Goal: Transaction & Acquisition: Book appointment/travel/reservation

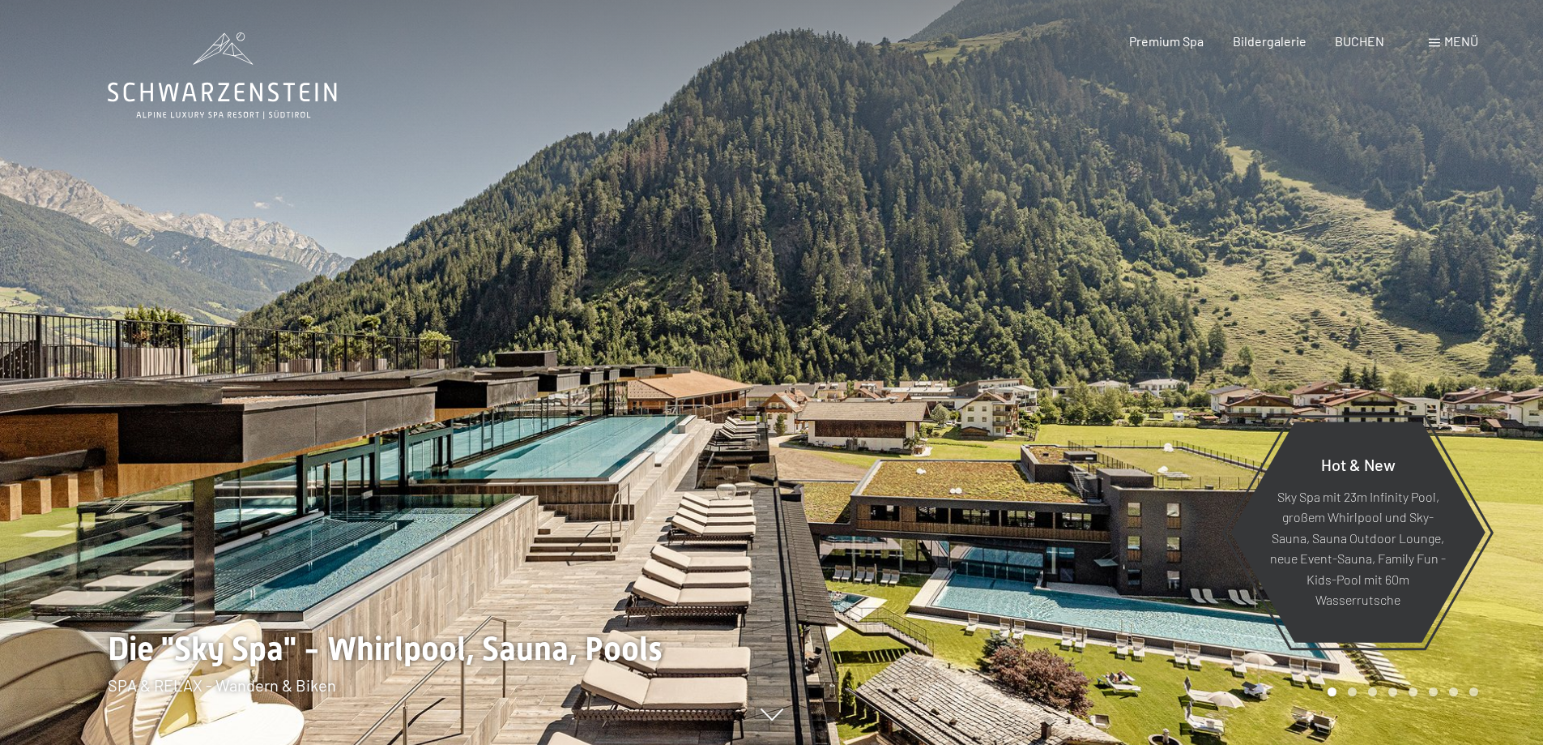
click at [1441, 44] on div "Menü" at bounding box center [1453, 41] width 49 height 18
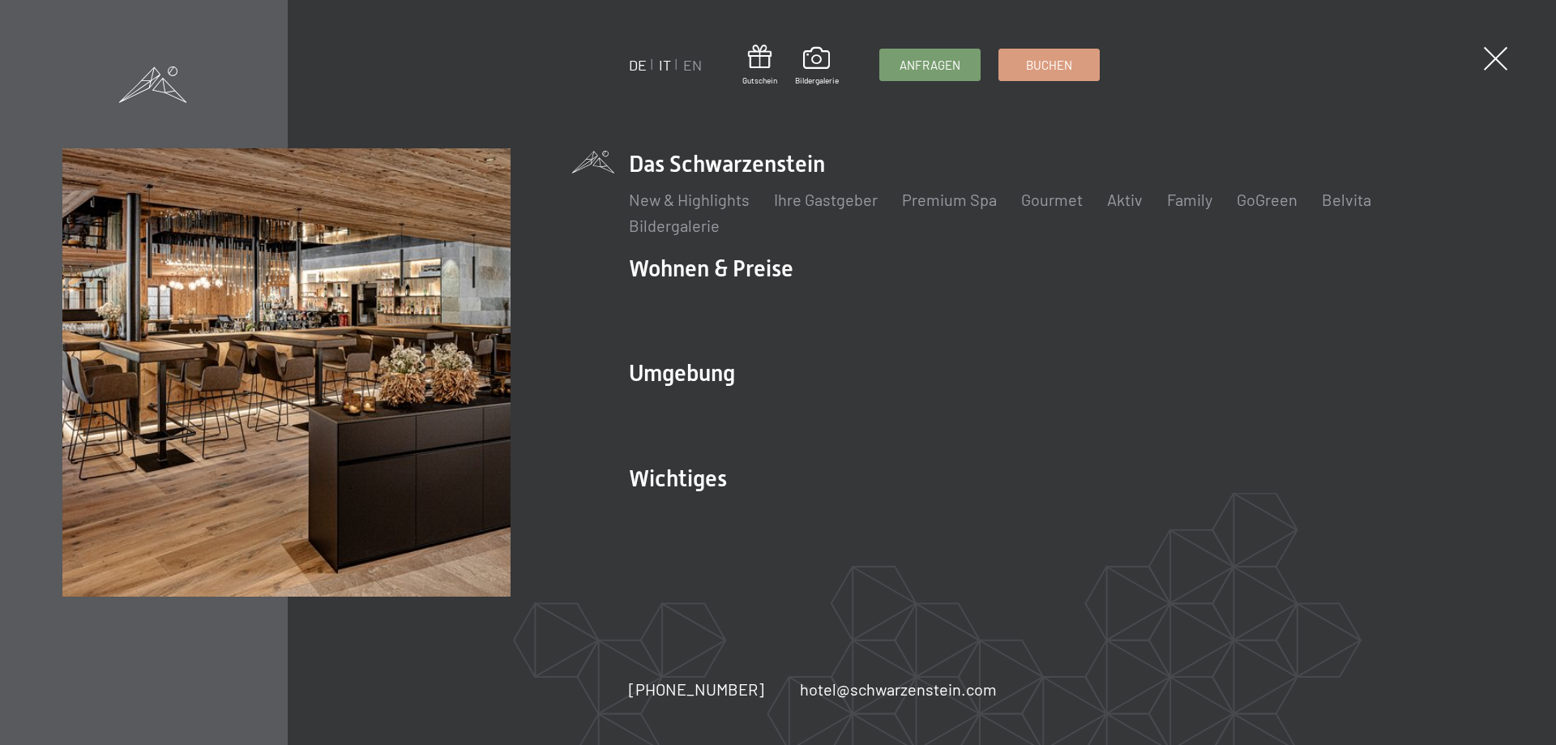
click at [664, 66] on link "IT" at bounding box center [665, 65] width 12 height 18
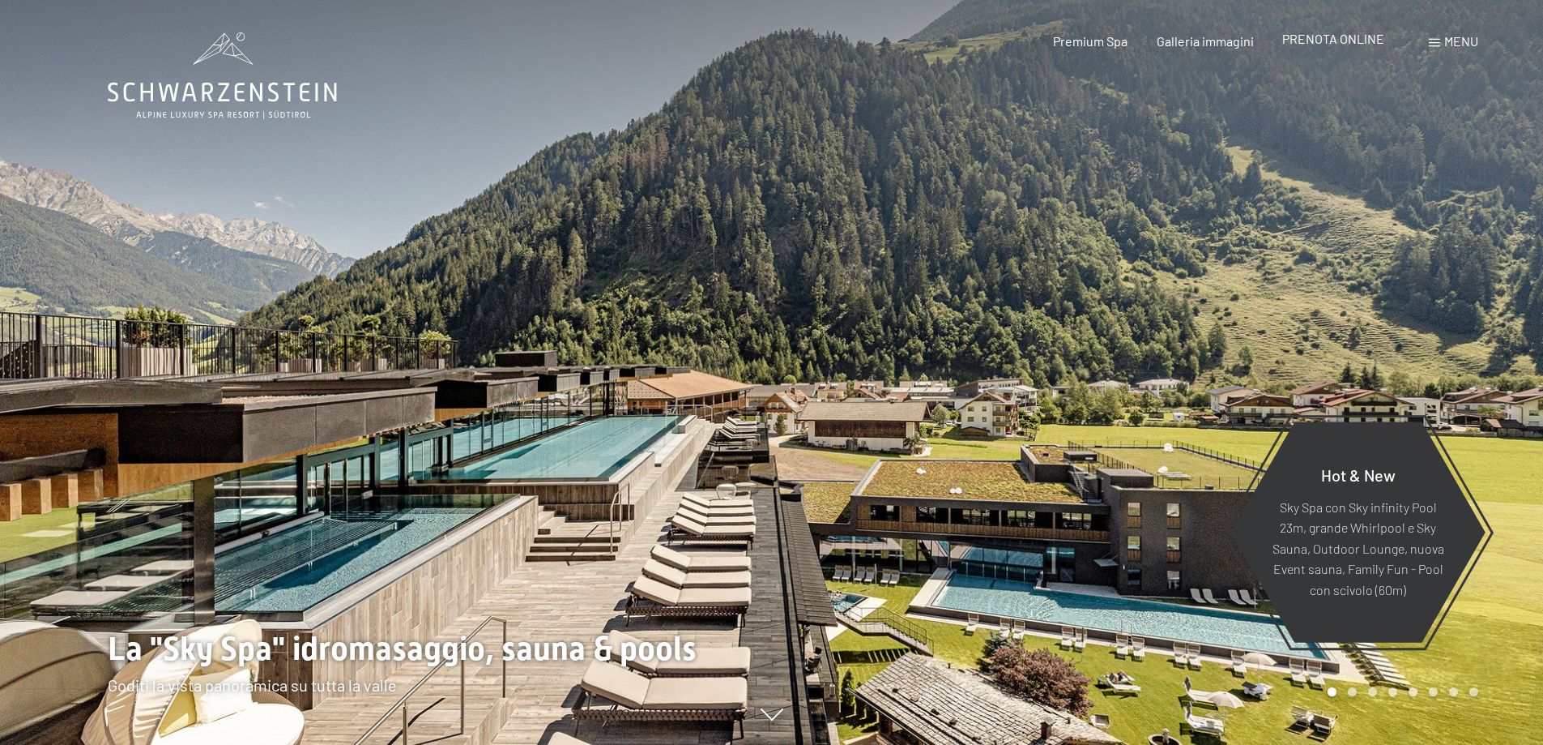
click at [1349, 39] on span "PRENOTA ONLINE" at bounding box center [1334, 38] width 102 height 15
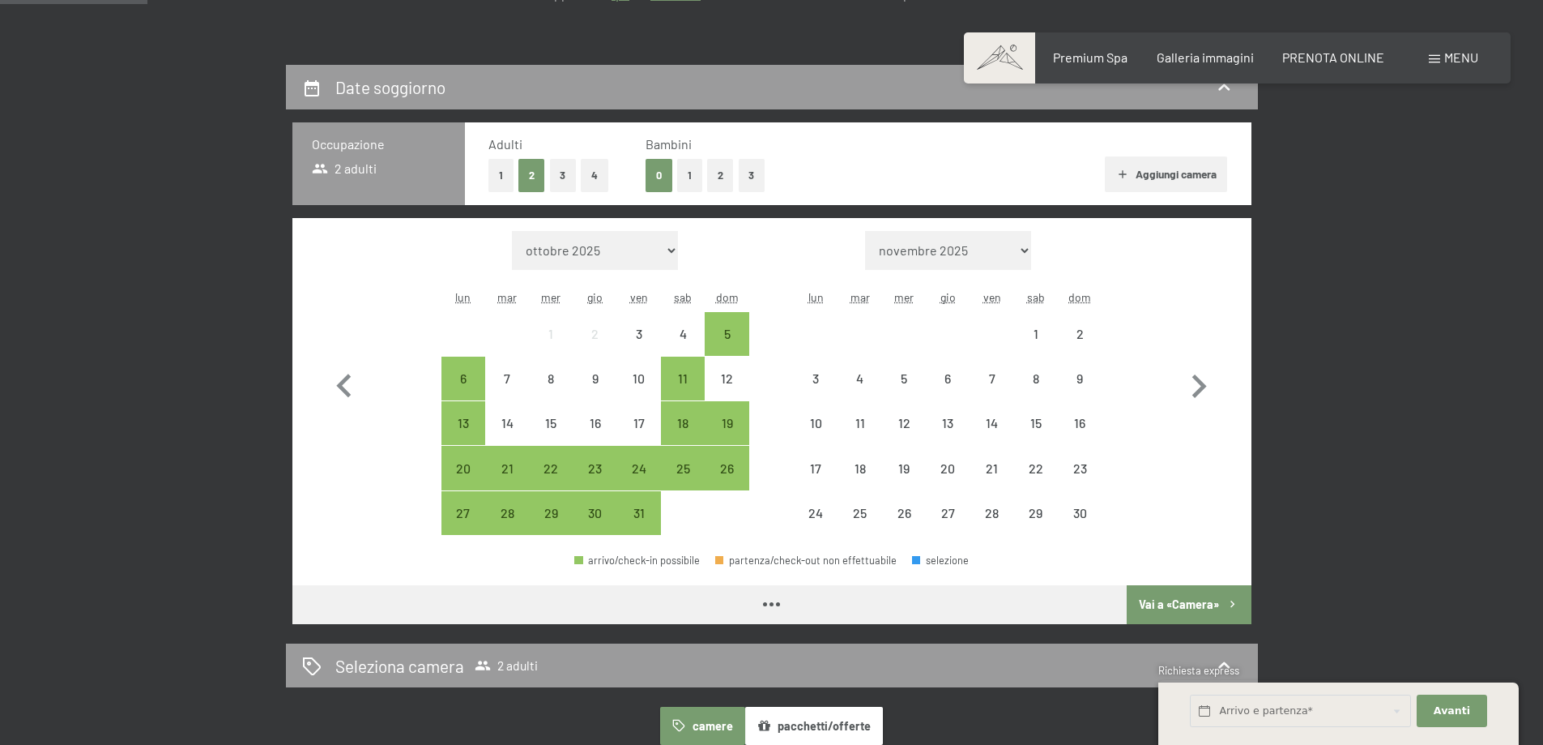
scroll to position [405, 0]
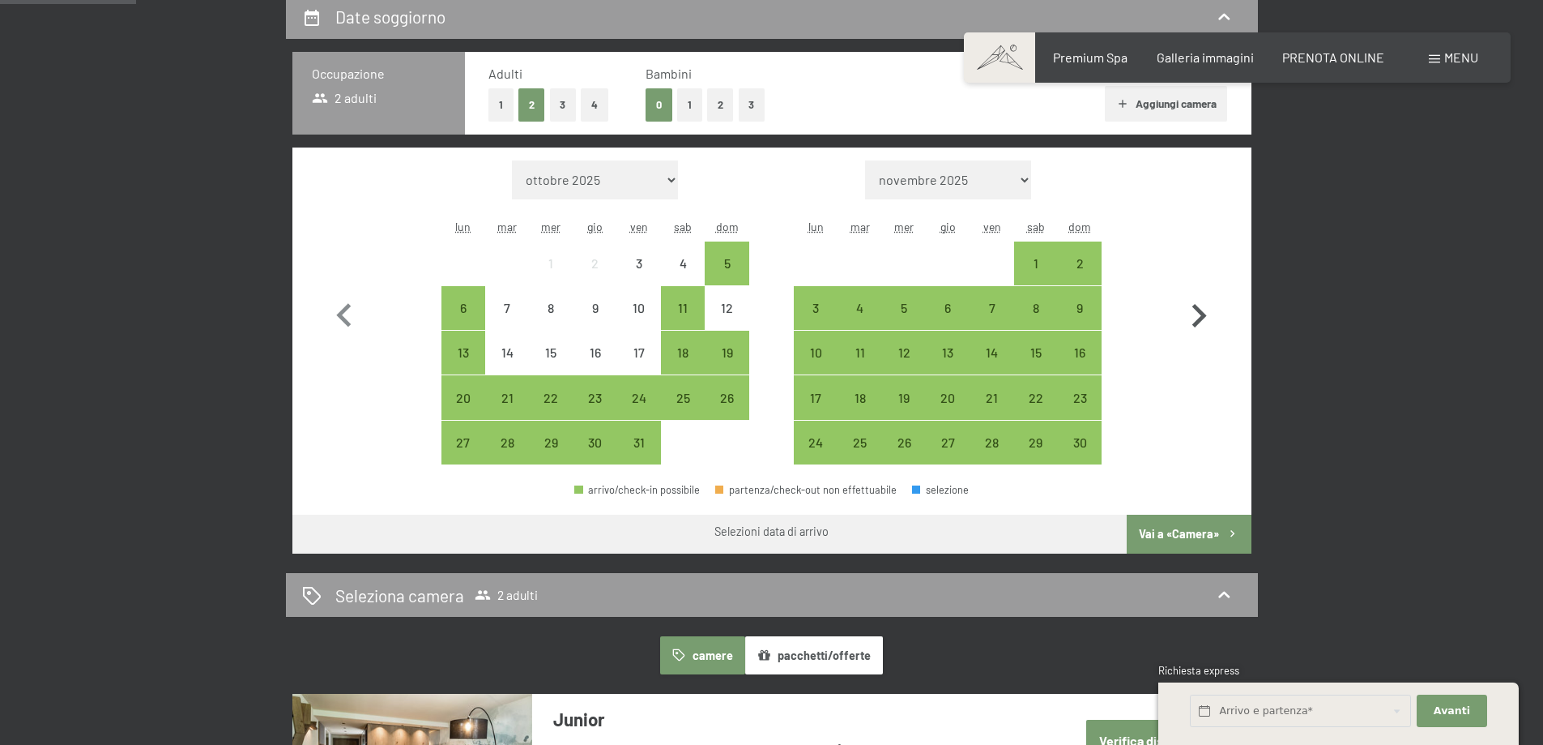
click at [1211, 312] on icon "button" at bounding box center [1199, 315] width 47 height 47
select select "2025-11-01"
select select "2025-12-01"
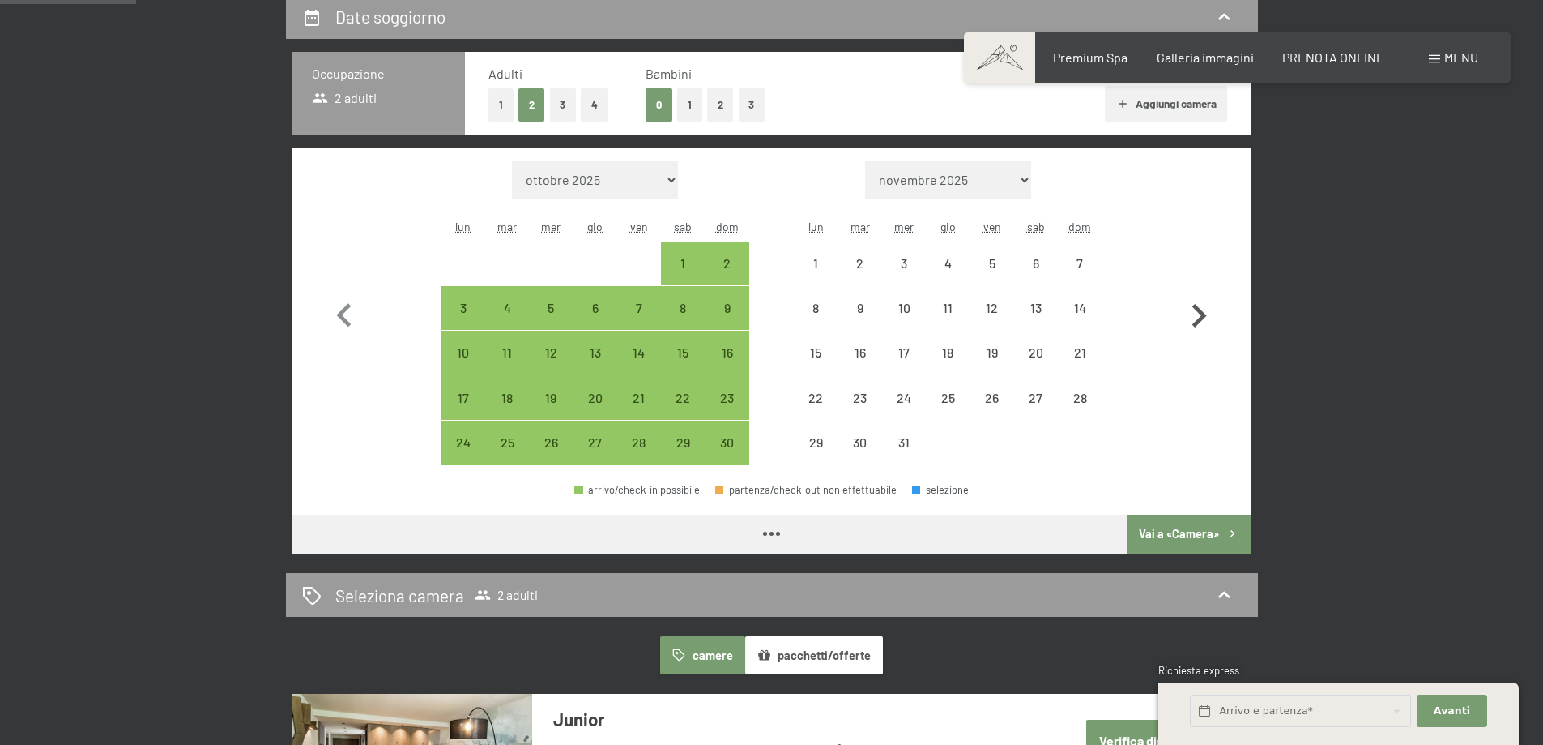
click at [1203, 315] on icon "button" at bounding box center [1200, 315] width 15 height 23
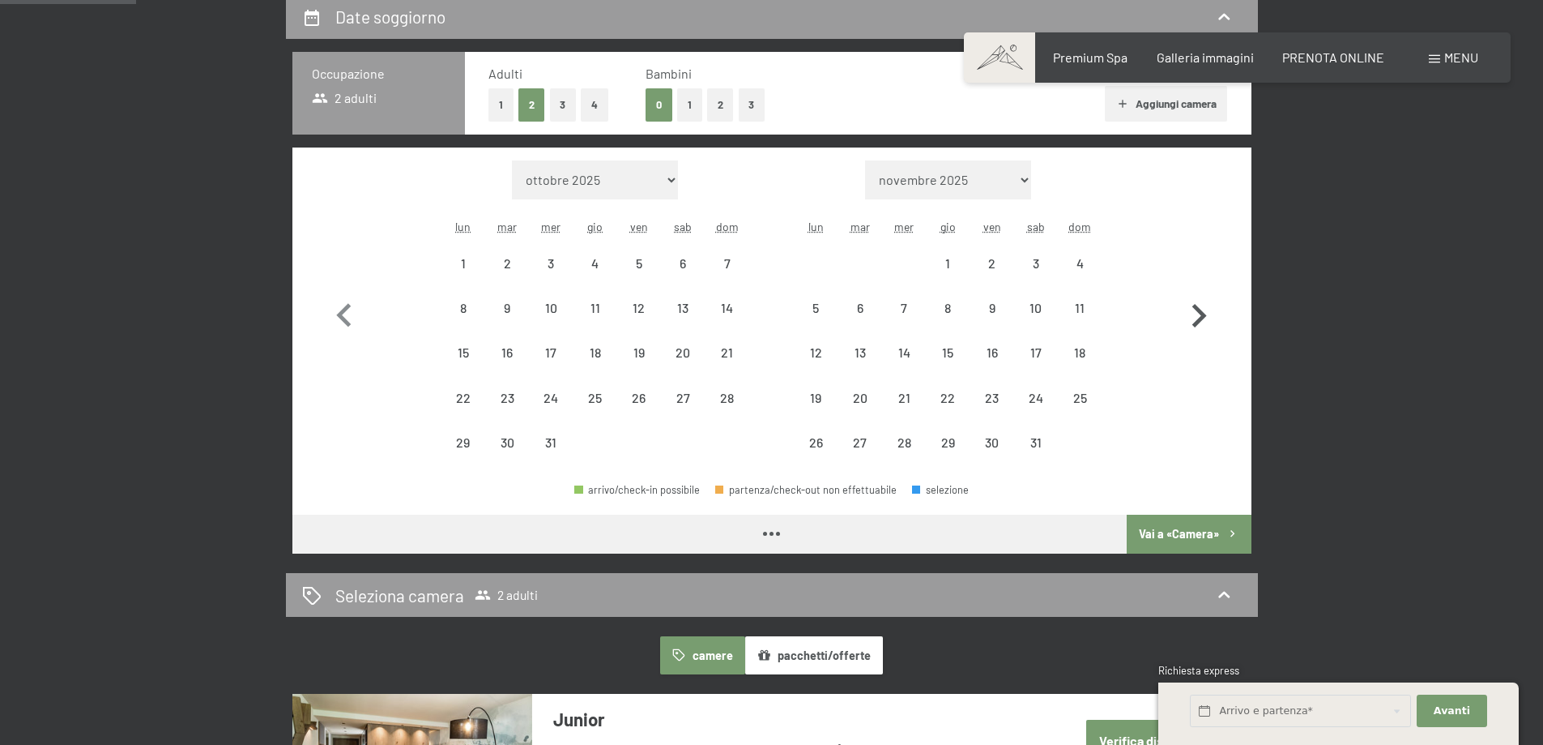
select select "2025-12-01"
select select "2026-01-01"
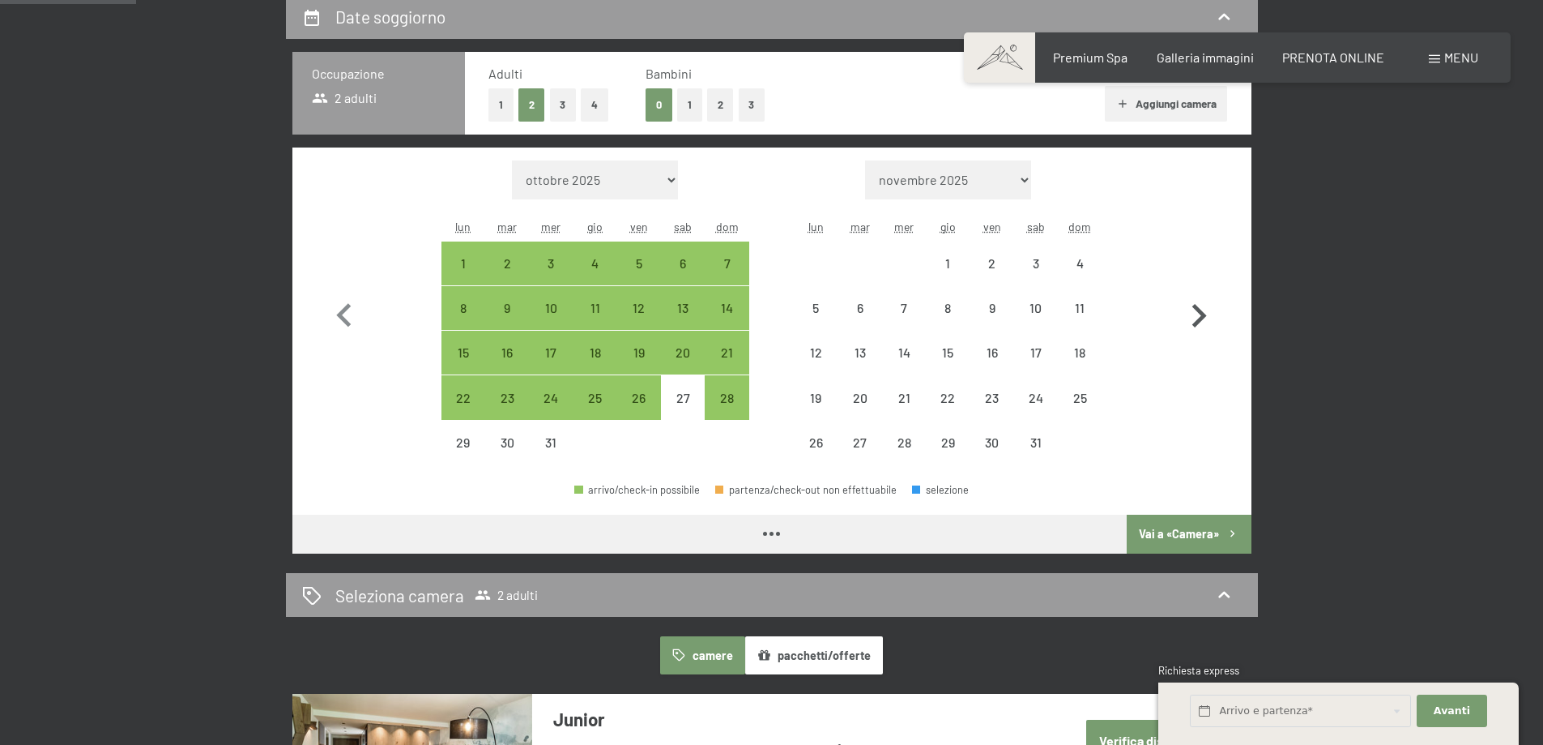
select select "2025-12-01"
select select "2026-01-01"
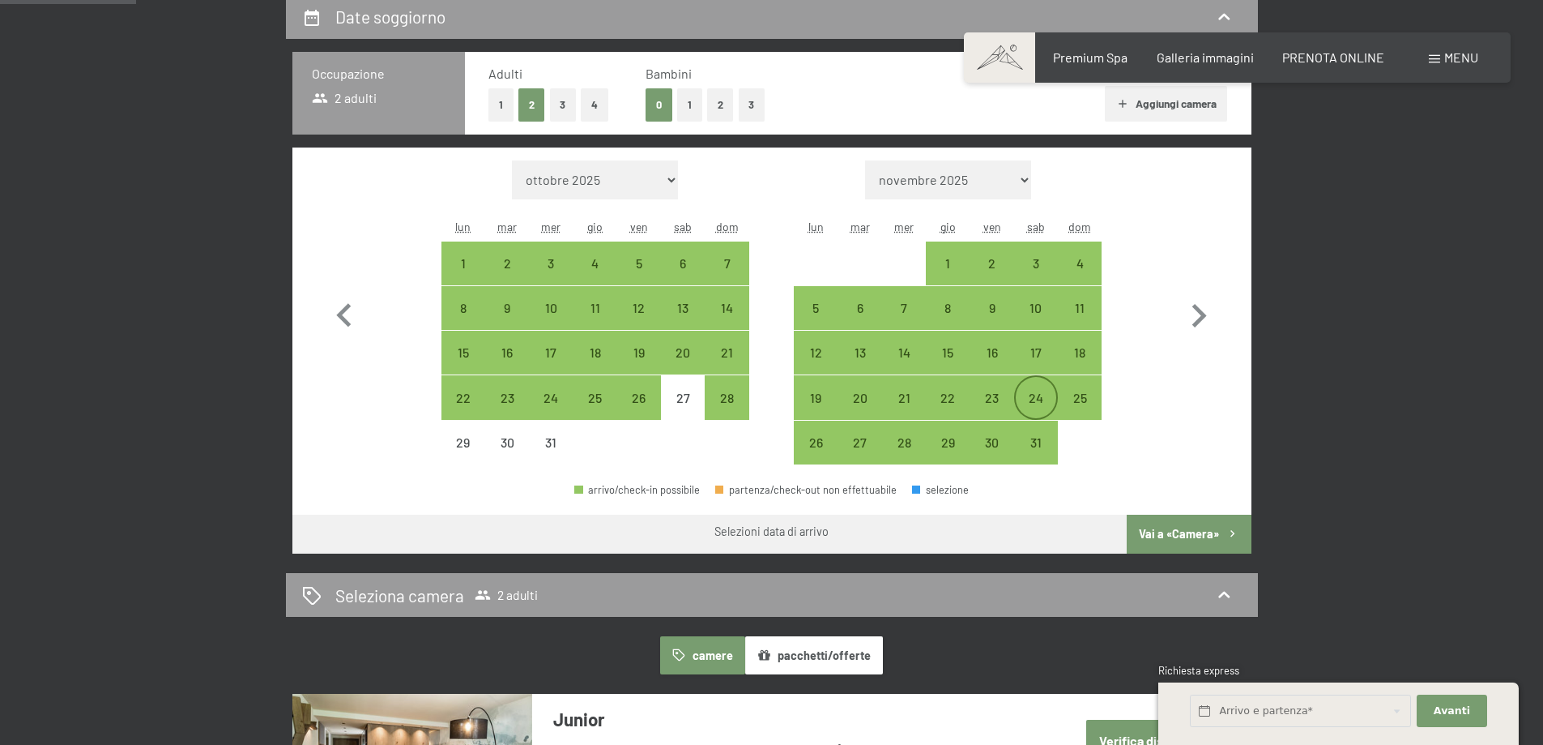
click at [1041, 388] on div "24" at bounding box center [1036, 397] width 41 height 41
select select "2025-12-01"
select select "2026-01-01"
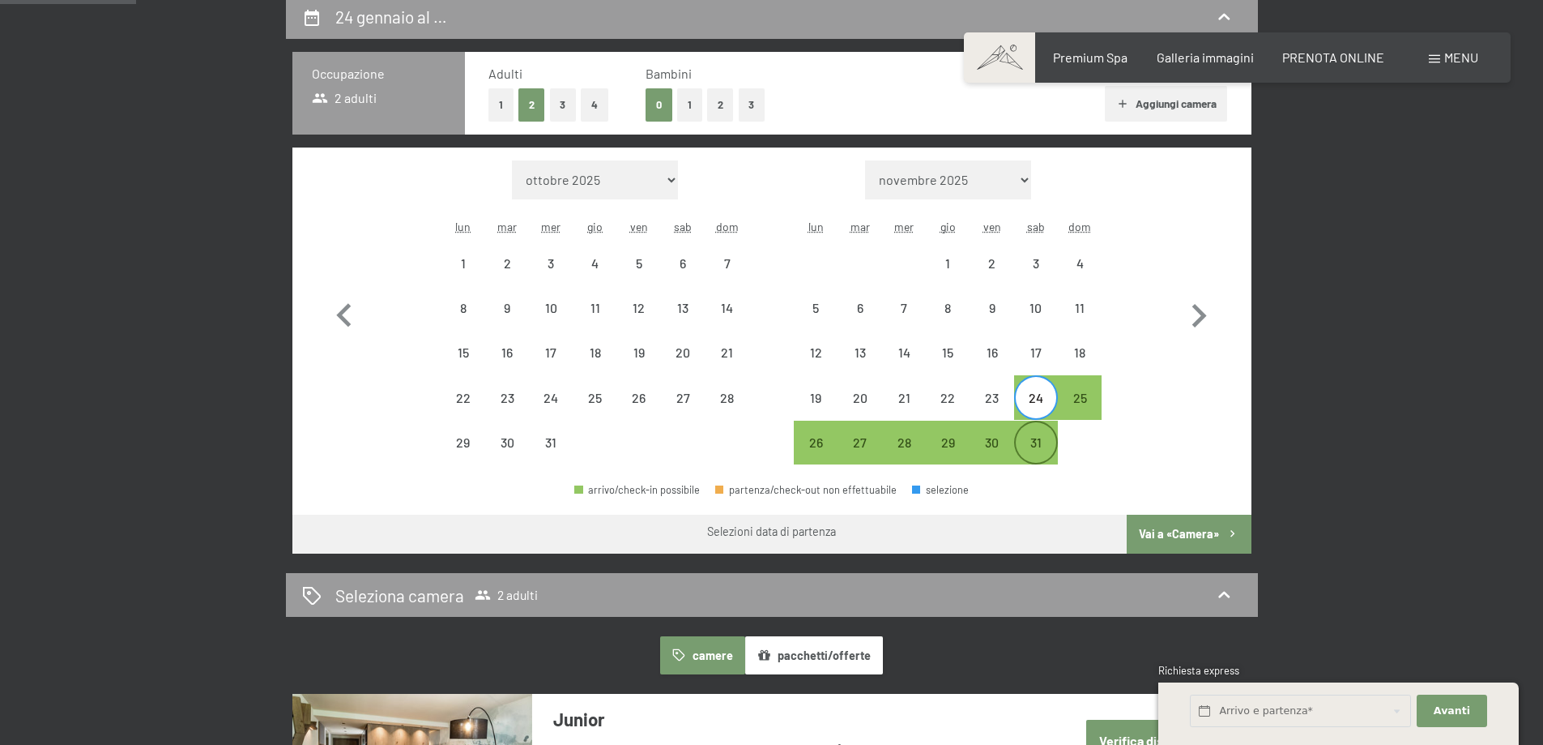
click at [1035, 446] on div "31" at bounding box center [1036, 456] width 41 height 41
select select "2025-12-01"
select select "2026-01-01"
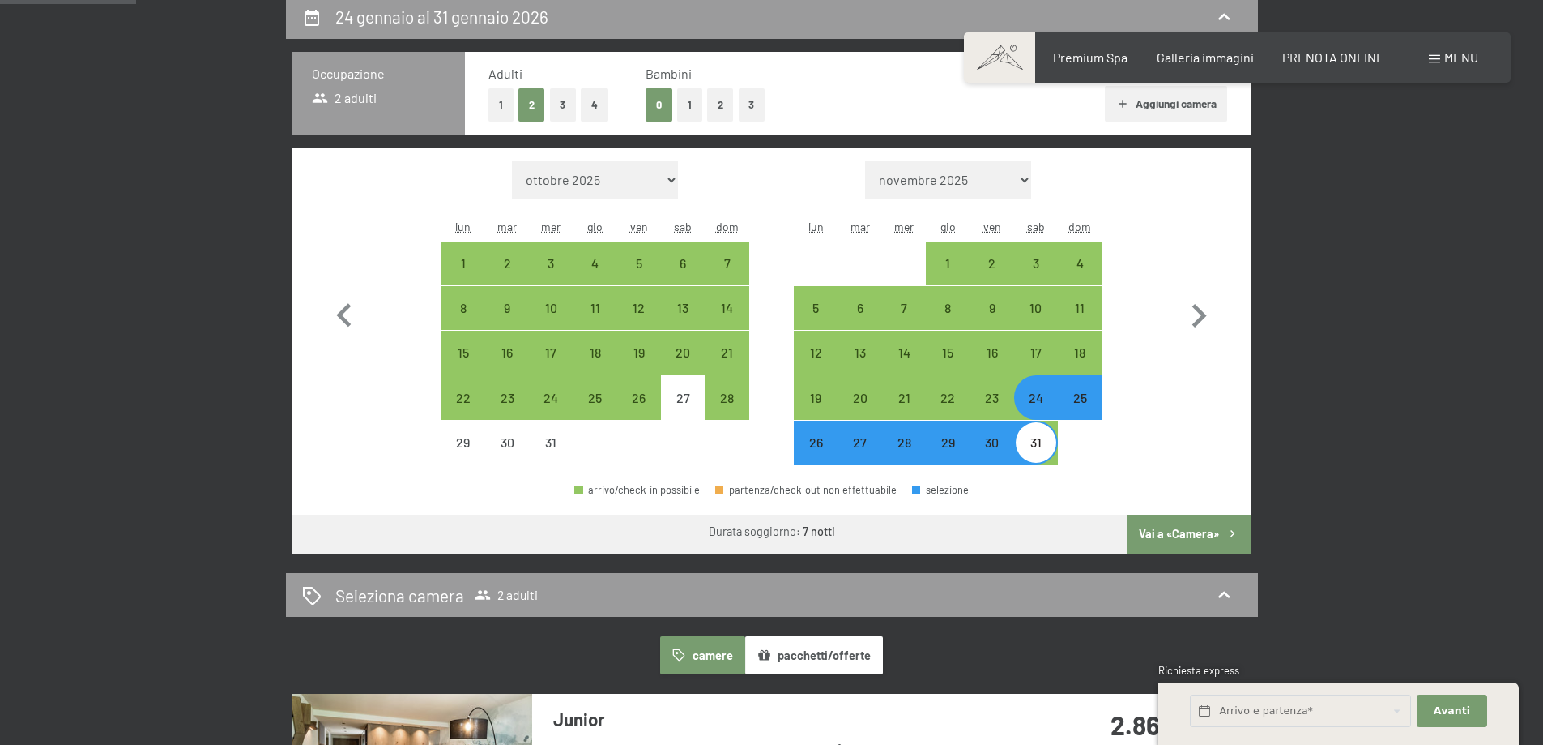
click at [1162, 534] on button "Vai a «Camera»" at bounding box center [1189, 533] width 124 height 39
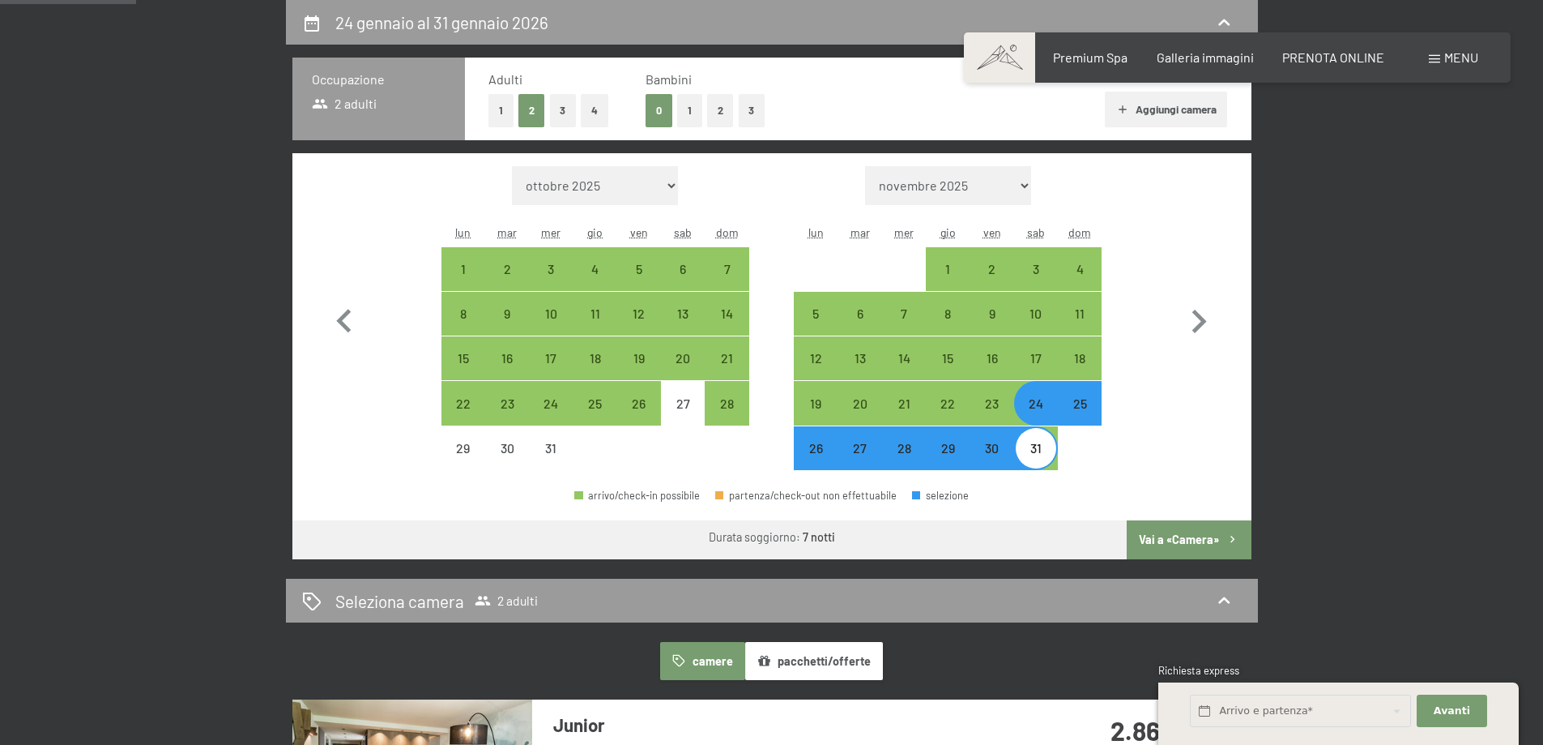
select select "2025-12-01"
select select "2026-01-01"
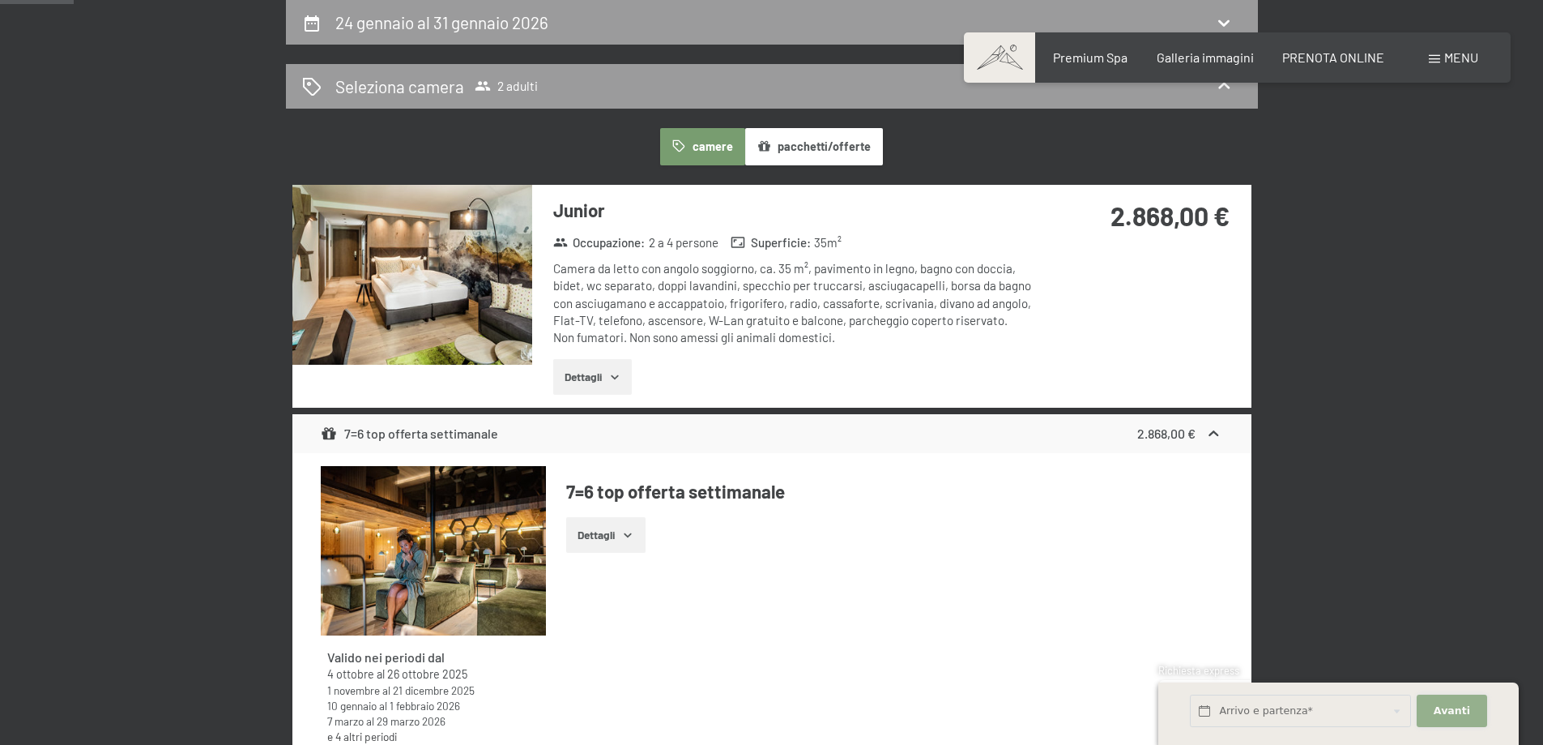
click at [1454, 707] on span "Avanti" at bounding box center [1452, 710] width 36 height 15
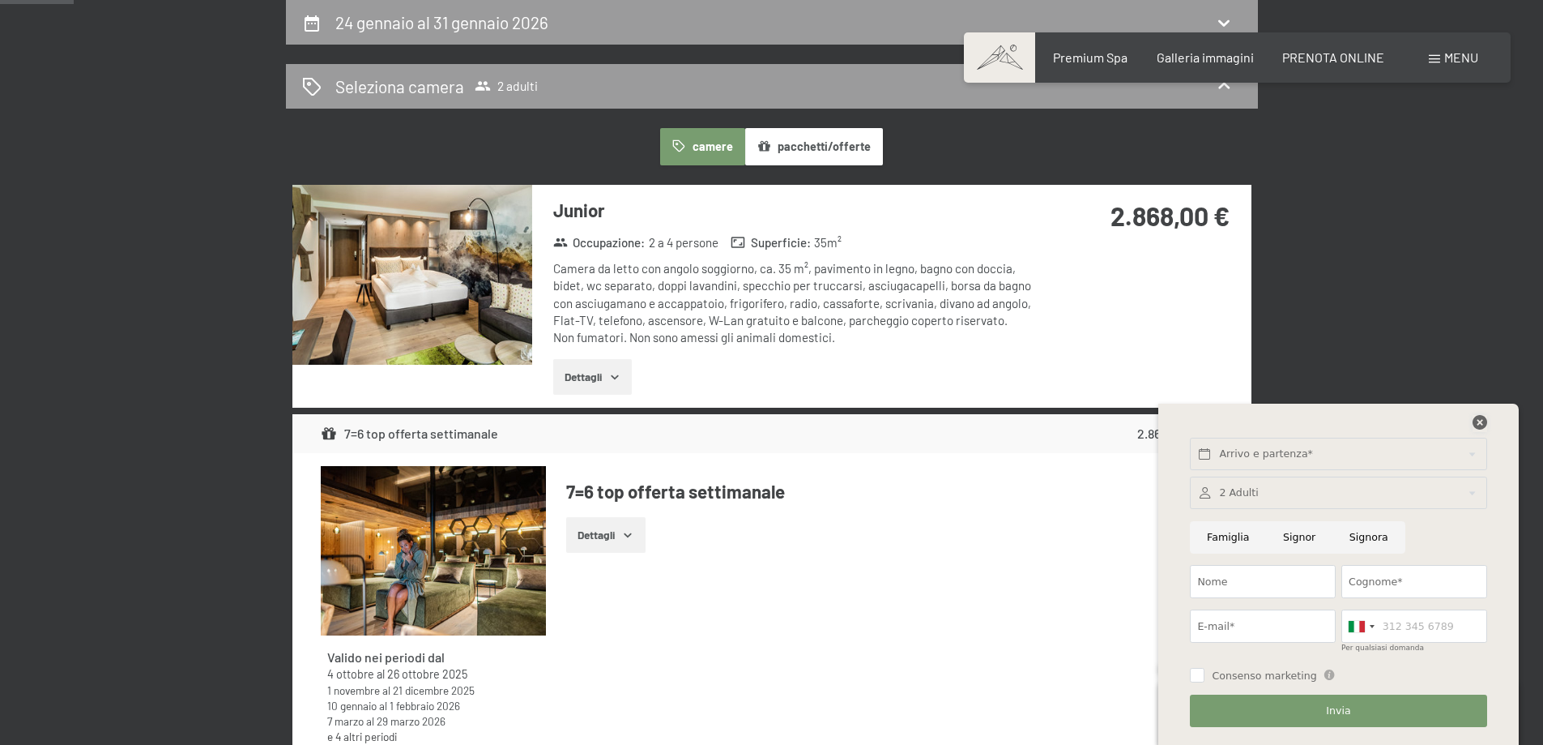
click at [1481, 421] on icon at bounding box center [1480, 422] width 15 height 15
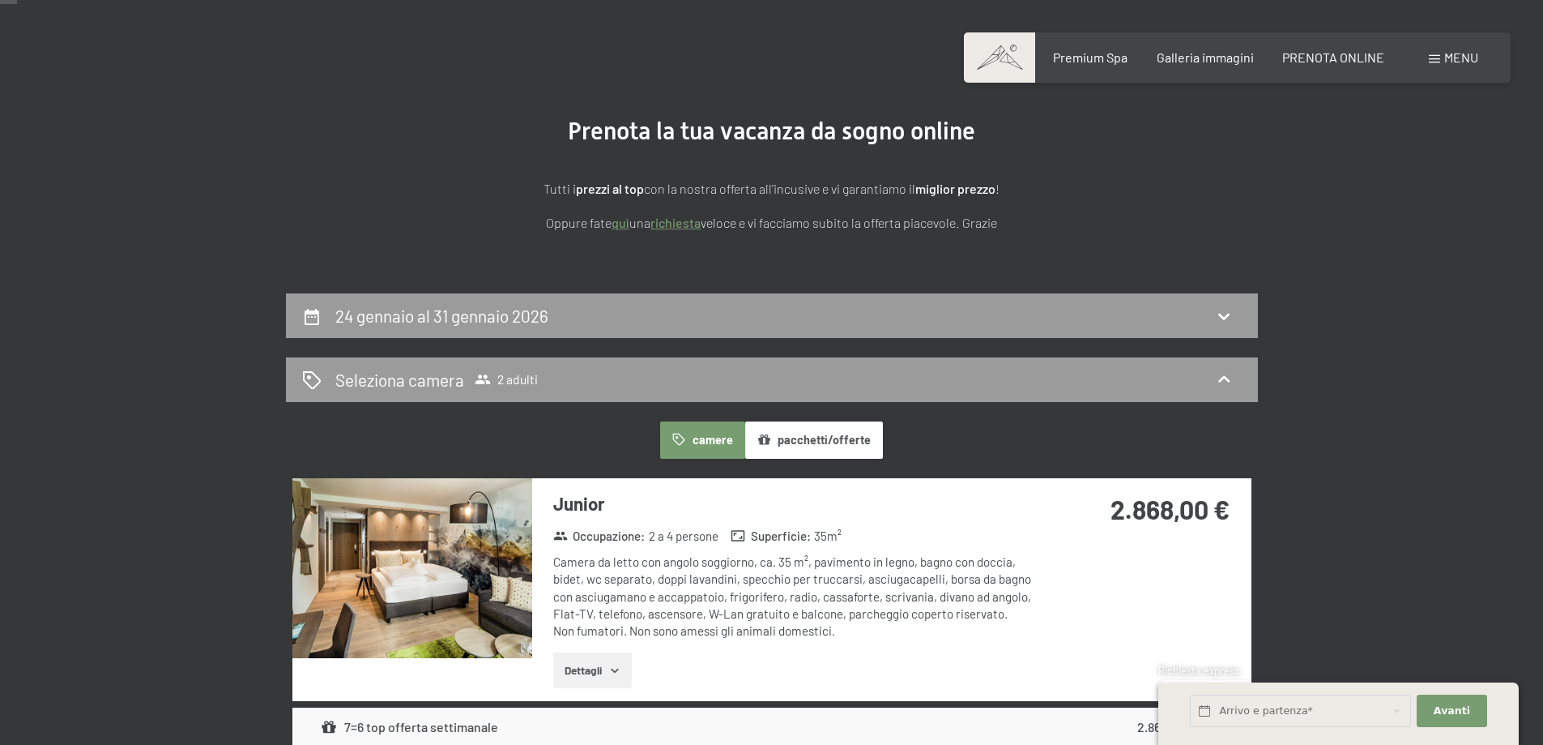
scroll to position [75, 0]
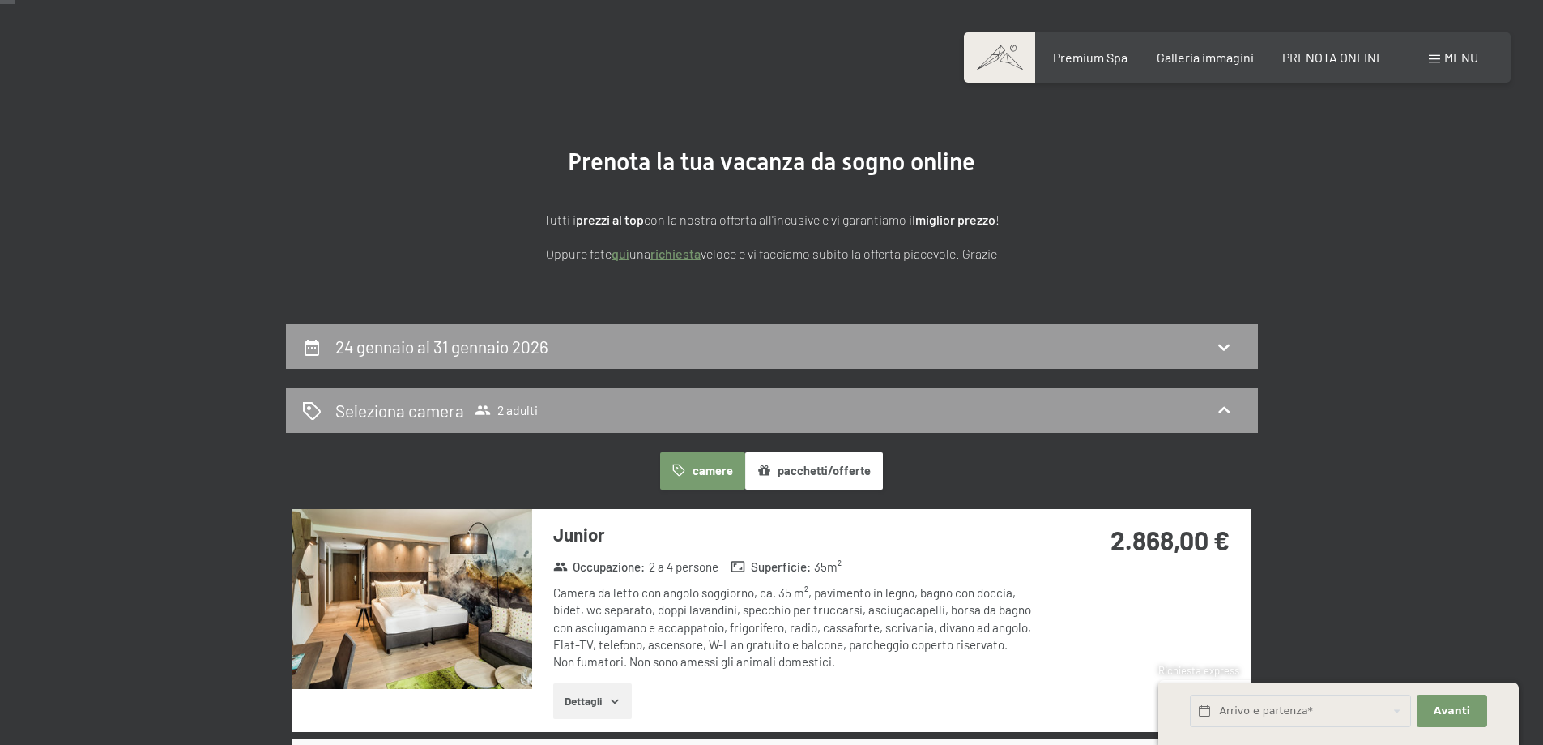
click at [815, 467] on button "pacchetti/offerte" at bounding box center [814, 470] width 138 height 37
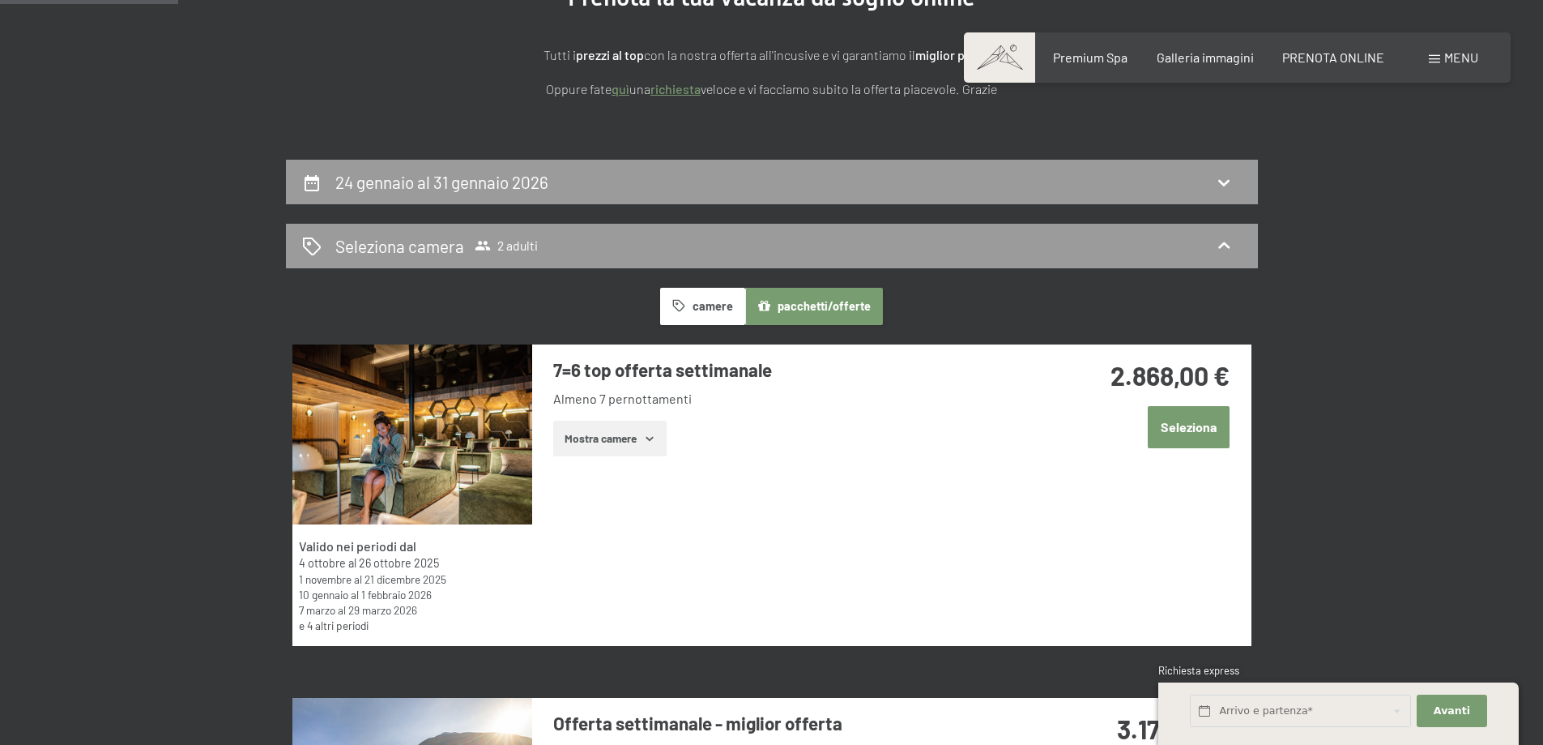
scroll to position [237, 0]
